Goal: Task Accomplishment & Management: Manage account settings

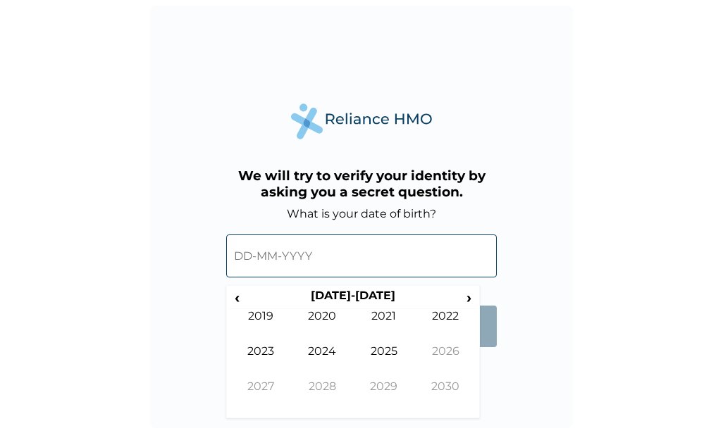
click at [283, 256] on input "text" at bounding box center [361, 256] width 271 height 43
click at [467, 298] on span "›" at bounding box center [470, 298] width 16 height 18
click at [237, 300] on span "‹" at bounding box center [237, 298] width 15 height 18
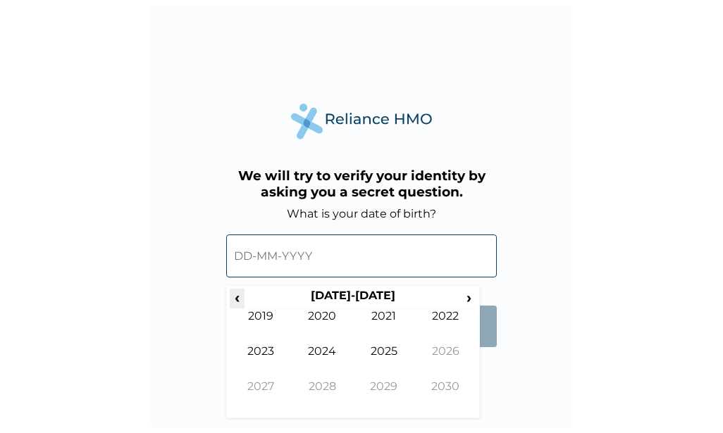
click at [237, 300] on span "‹" at bounding box center [237, 298] width 15 height 18
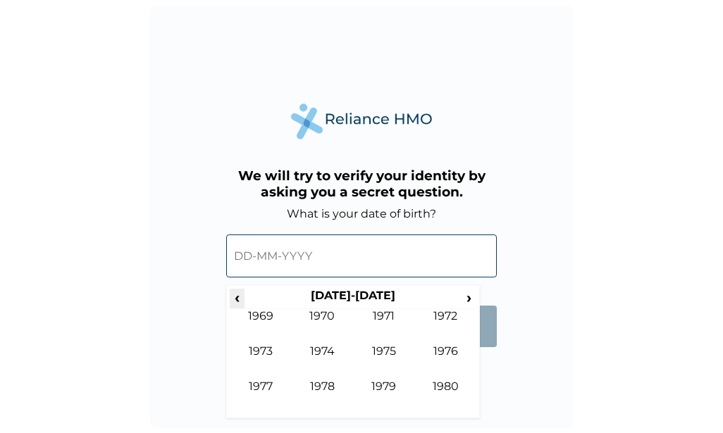
click at [237, 300] on span "‹" at bounding box center [237, 298] width 15 height 18
click at [467, 301] on span "›" at bounding box center [470, 298] width 16 height 18
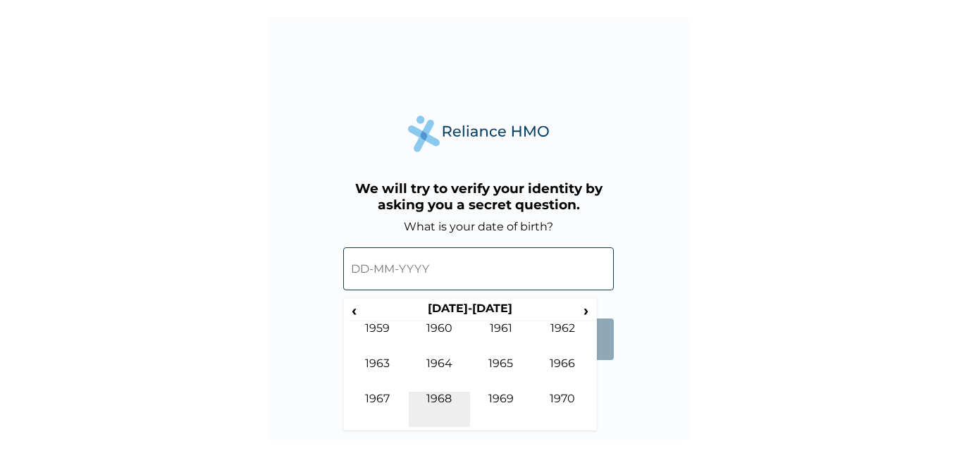
click at [437, 398] on td "1968" at bounding box center [440, 409] width 62 height 35
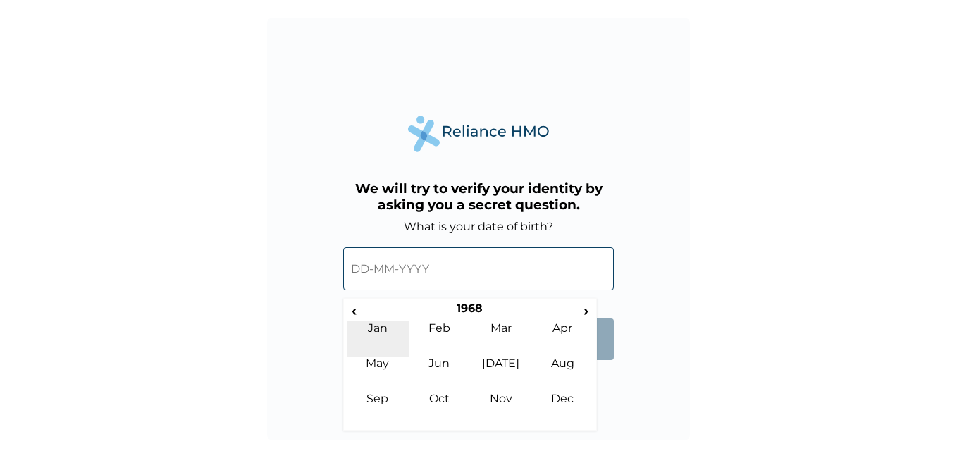
click at [378, 333] on td "Jan" at bounding box center [378, 338] width 62 height 35
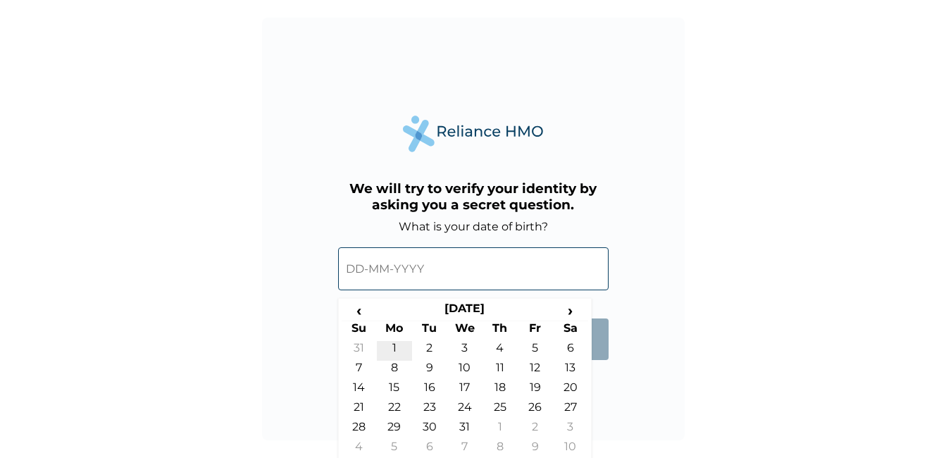
click at [394, 348] on td "1" at bounding box center [394, 351] width 35 height 20
type input "01-01-1968"
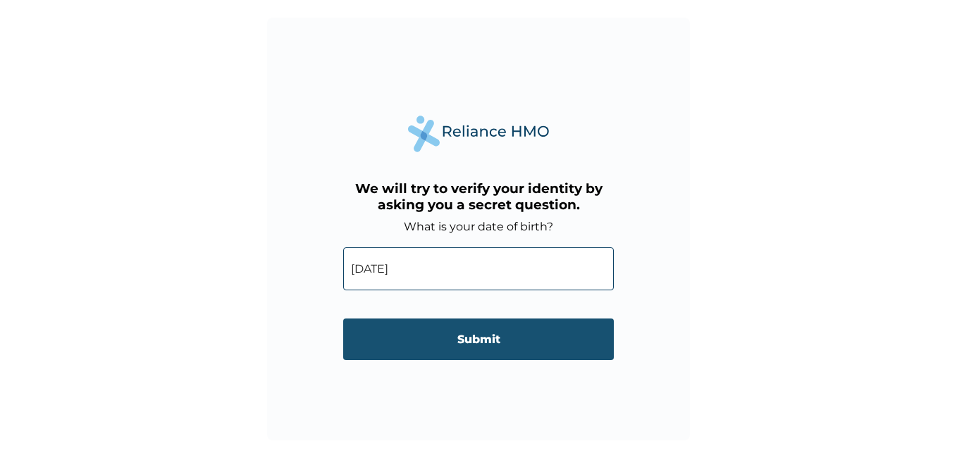
click at [496, 342] on input "Submit" at bounding box center [478, 340] width 271 height 42
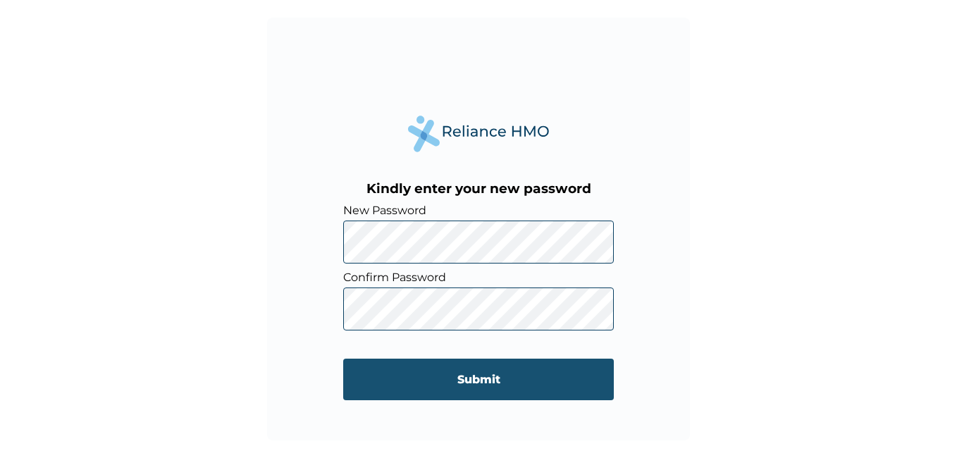
click at [490, 376] on input "Submit" at bounding box center [478, 380] width 271 height 42
